Goal: Use online tool/utility: Utilize a website feature to perform a specific function

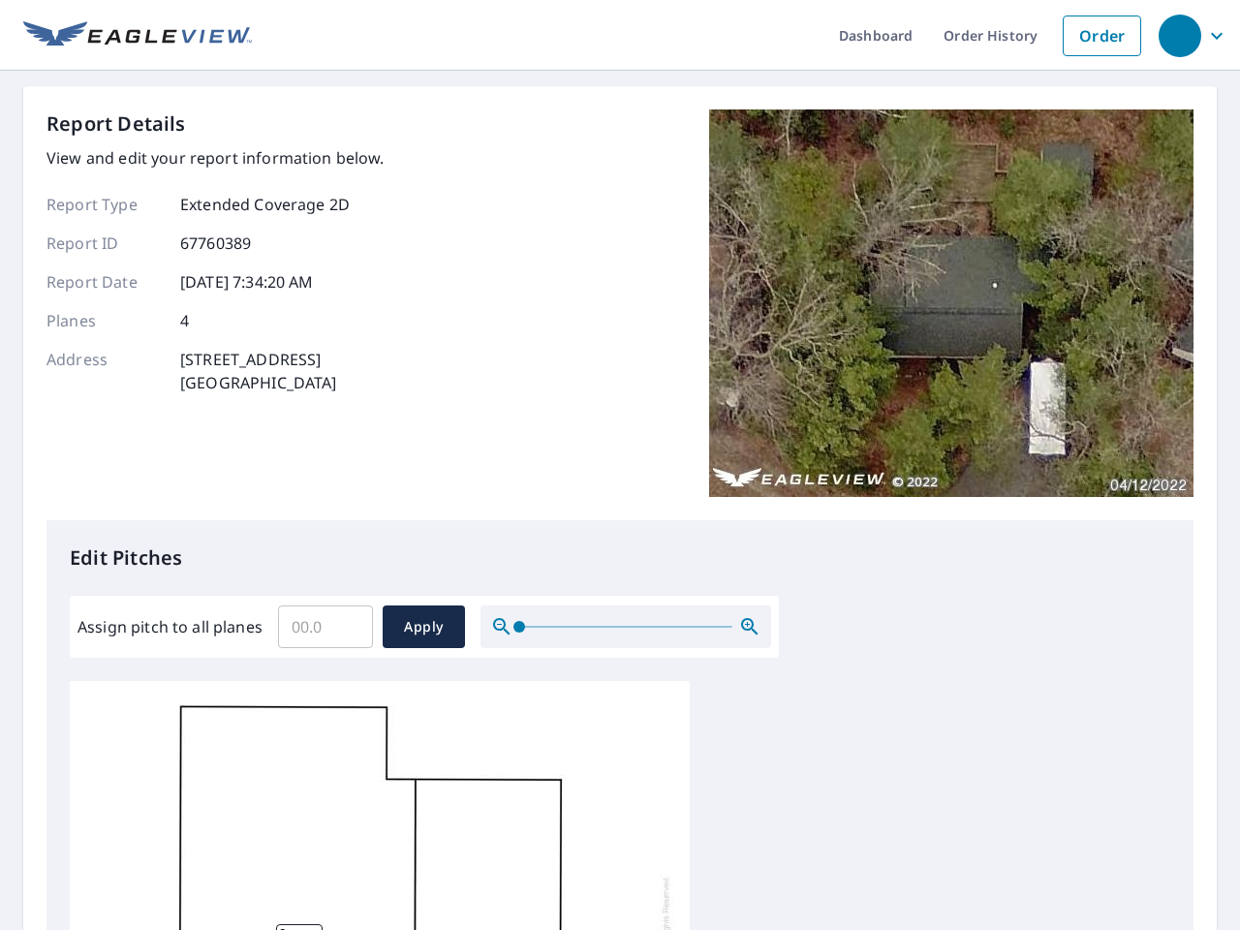
click at [620, 465] on div "Report Details View and edit your report information below. Report Type Extende…" at bounding box center [619, 314] width 1147 height 411
click at [1179, 35] on div "button" at bounding box center [1179, 36] width 43 height 43
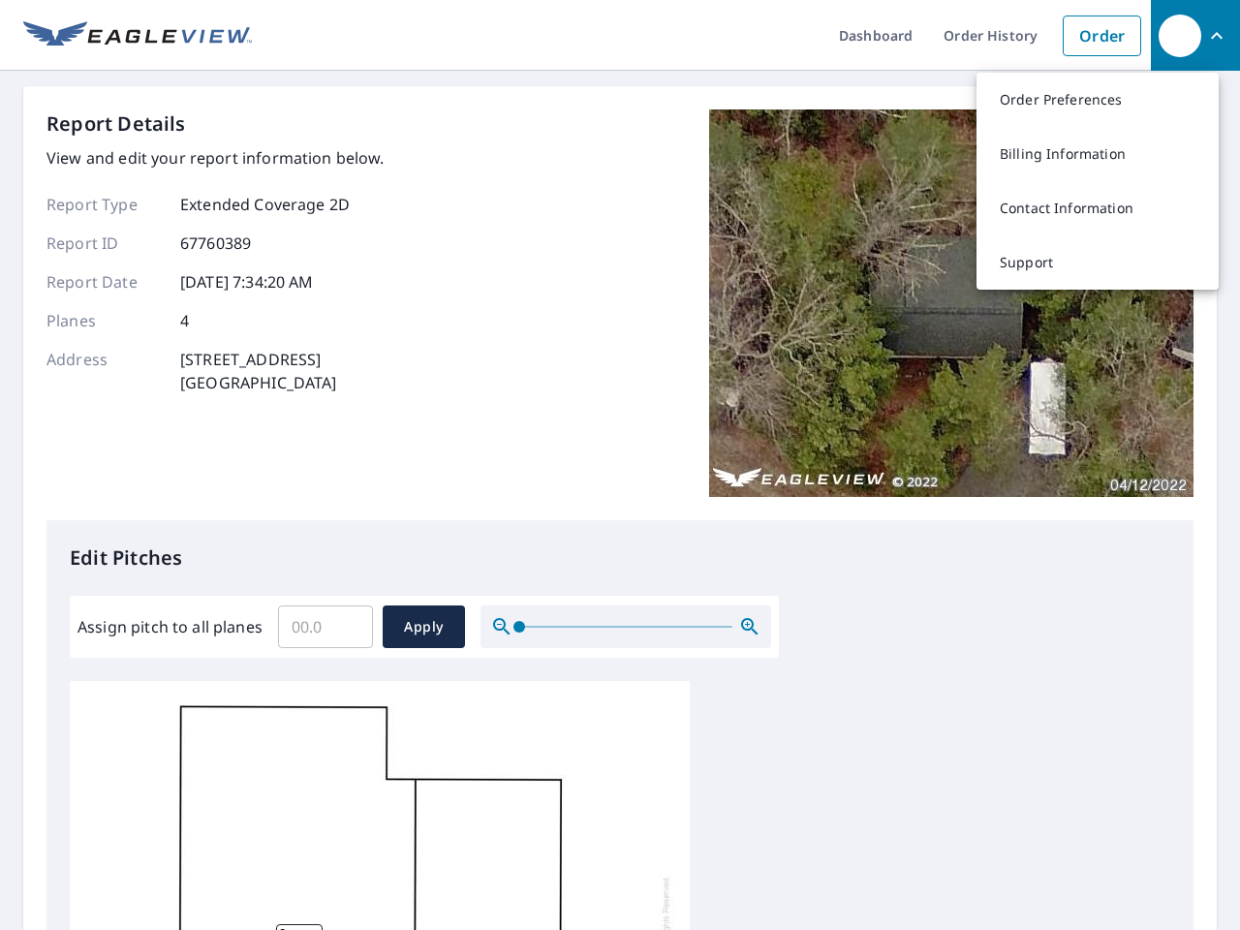
click at [325, 627] on input "Assign pitch to all planes" at bounding box center [325, 627] width 95 height 54
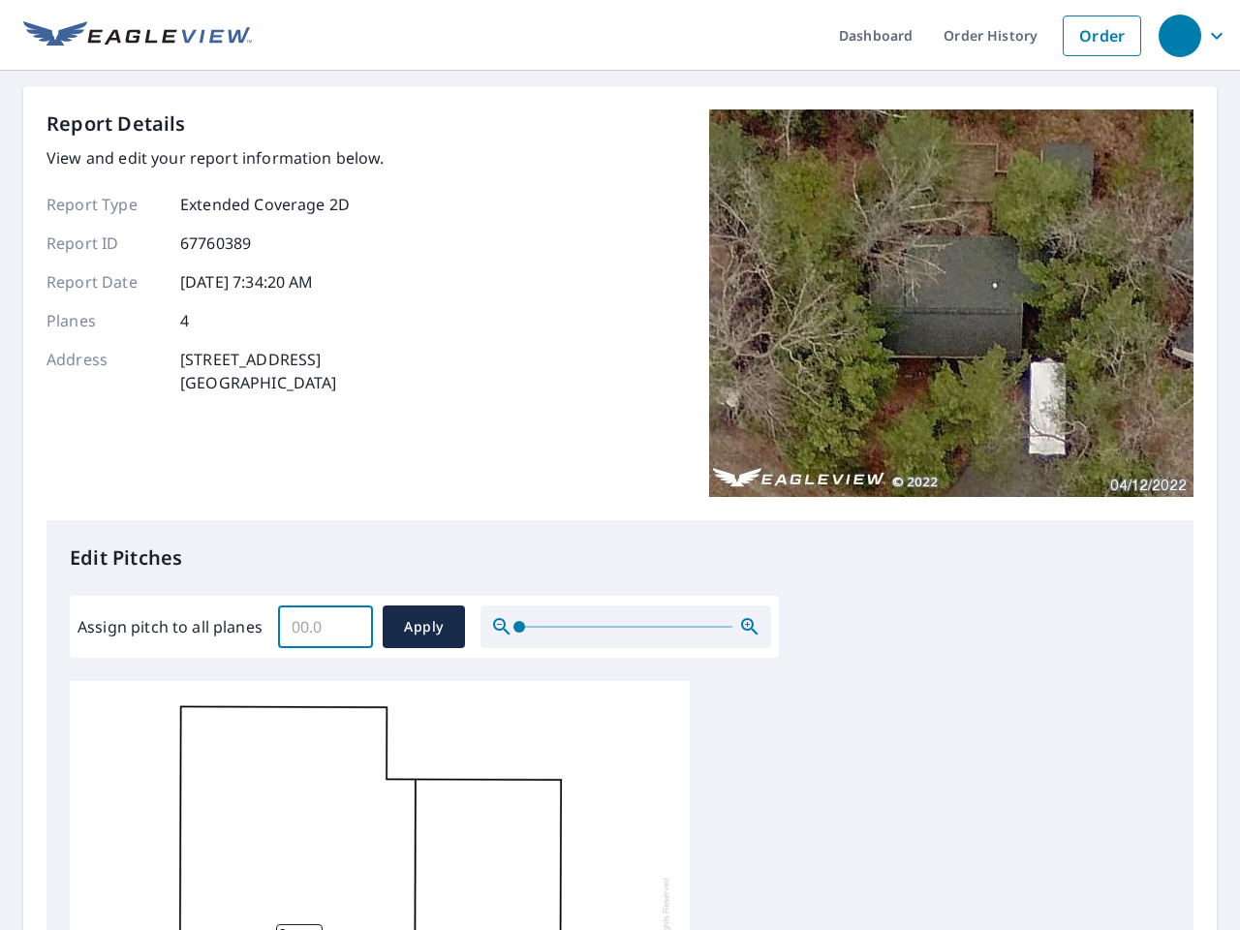
click at [423, 627] on span "Apply" at bounding box center [423, 627] width 51 height 24
click at [750, 627] on icon "button" at bounding box center [749, 626] width 23 height 23
